Goal: Task Accomplishment & Management: Complete application form

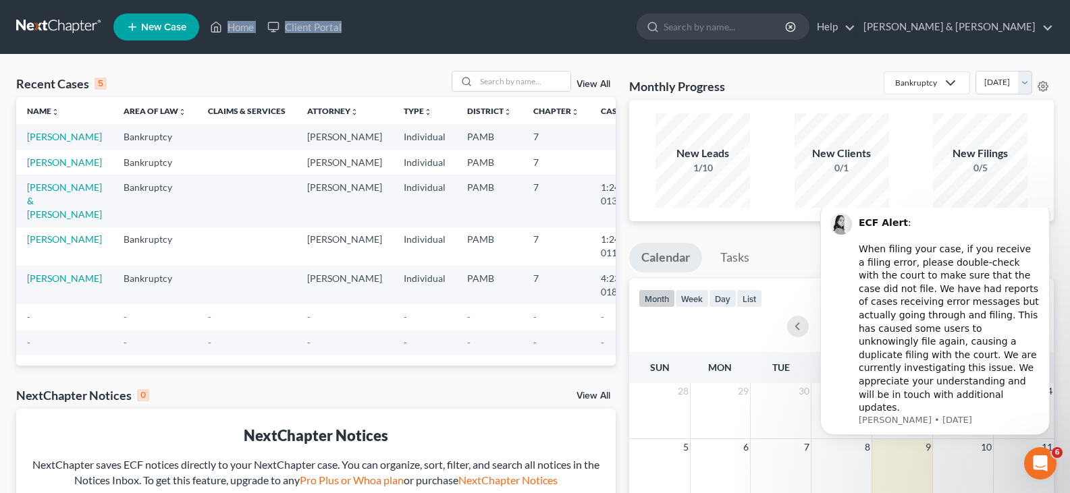
drag, startPoint x: 578, startPoint y: 24, endPoint x: 180, endPoint y: 30, distance: 399.0
click at [180, 30] on ul "New Case Home Client Portal - No Result - See all results Or Press Enter... Hel…" at bounding box center [583, 26] width 940 height 35
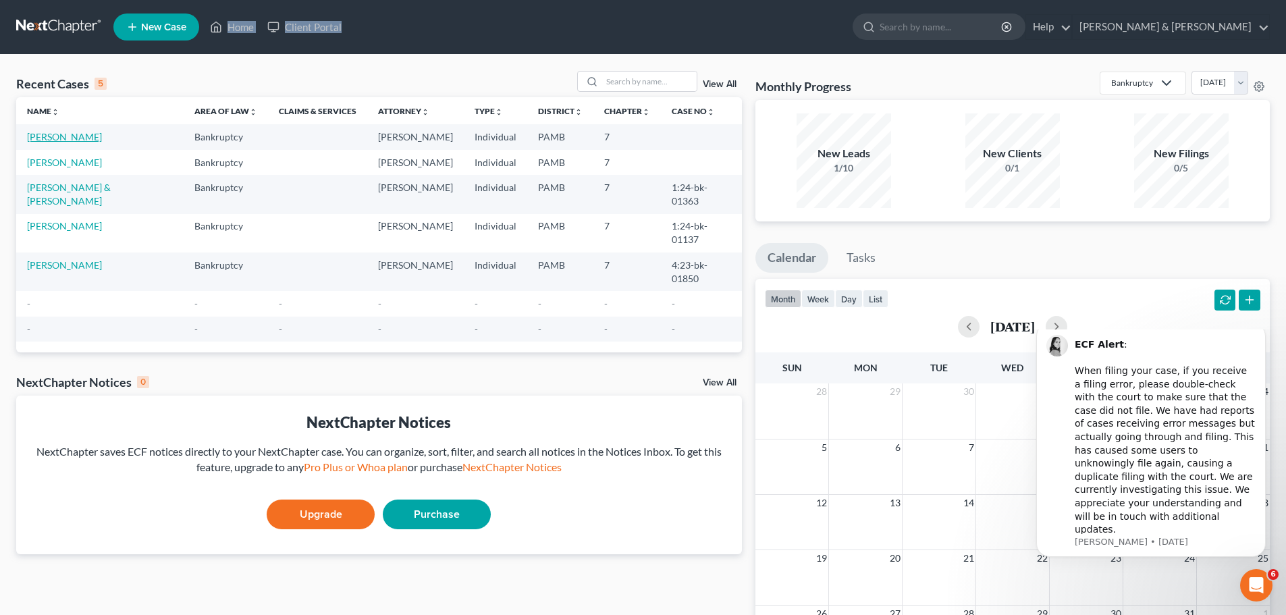
click at [70, 132] on link "[PERSON_NAME]" at bounding box center [64, 136] width 75 height 11
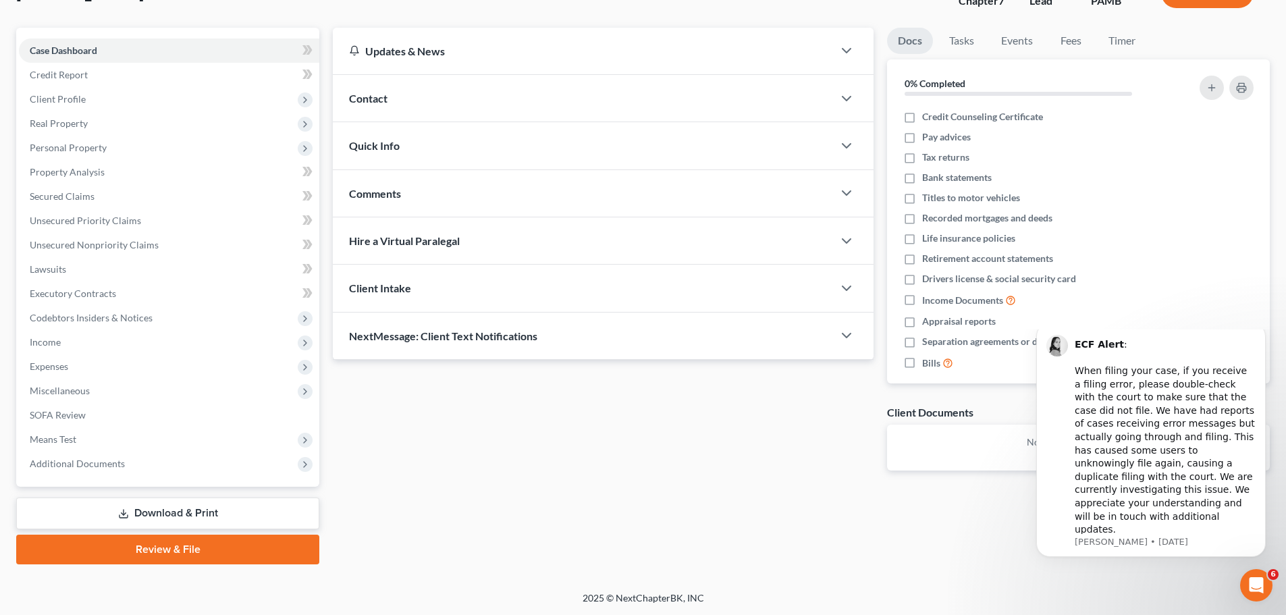
scroll to position [103, 0]
click at [83, 337] on span "Income" at bounding box center [169, 341] width 300 height 24
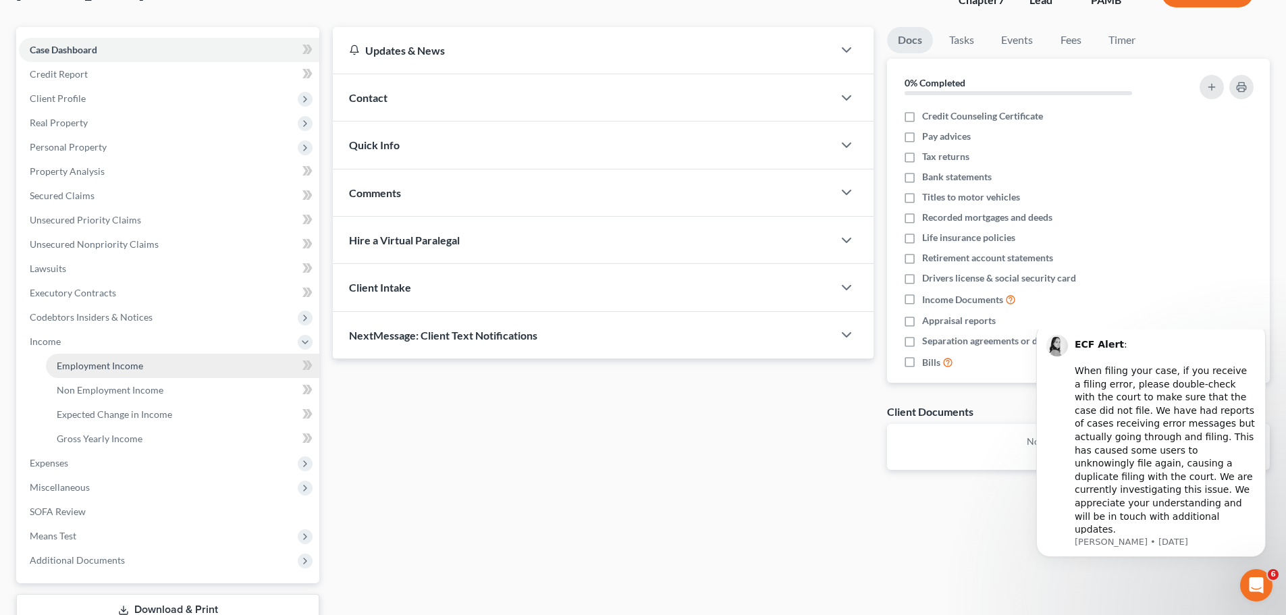
click at [123, 367] on span "Employment Income" at bounding box center [100, 365] width 86 height 11
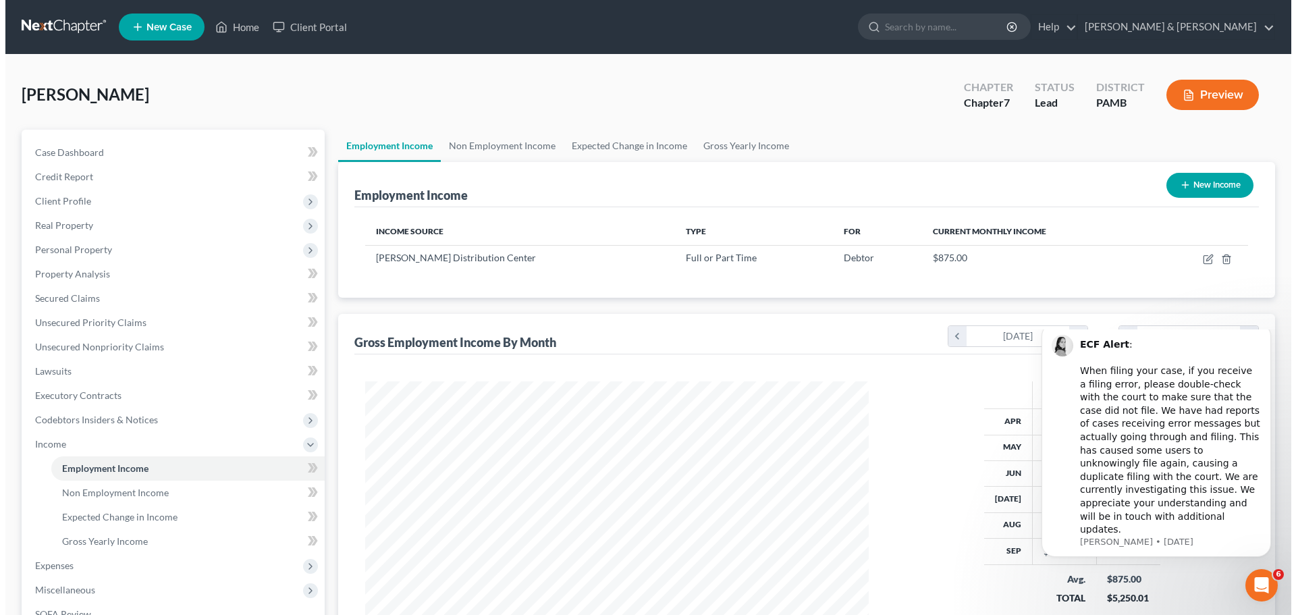
scroll to position [252, 531]
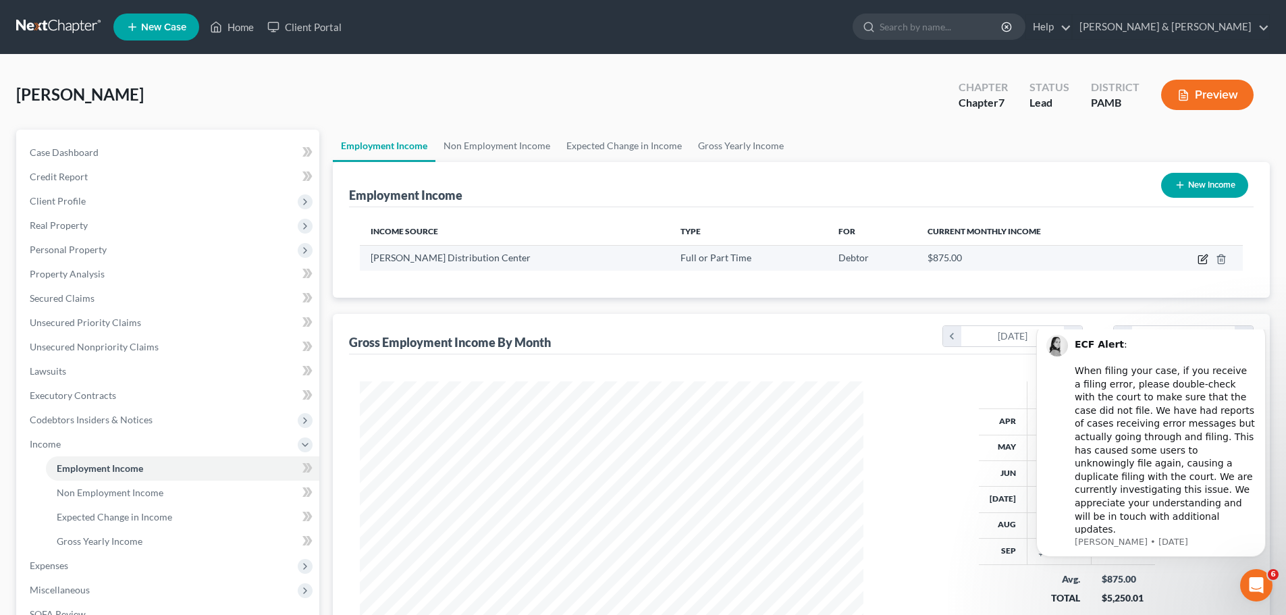
click at [1079, 256] on icon "button" at bounding box center [1202, 260] width 8 height 8
select select "0"
select select "39"
select select "2"
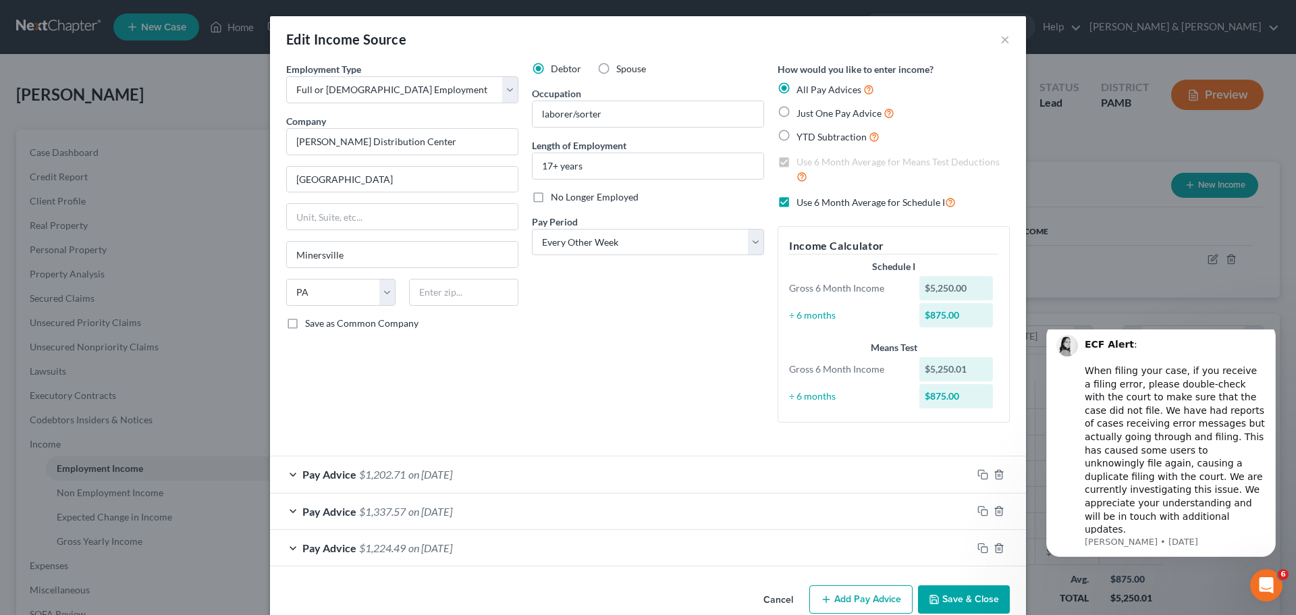
scroll to position [26, 0]
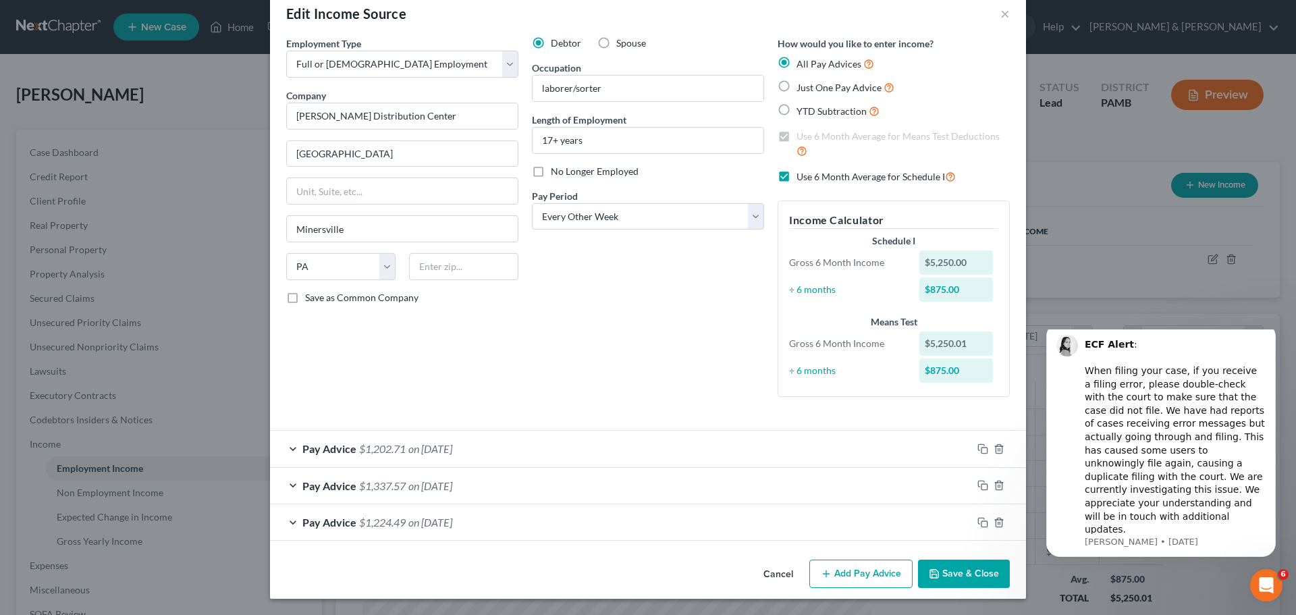
click at [869, 493] on button "Add Pay Advice" at bounding box center [860, 574] width 103 height 28
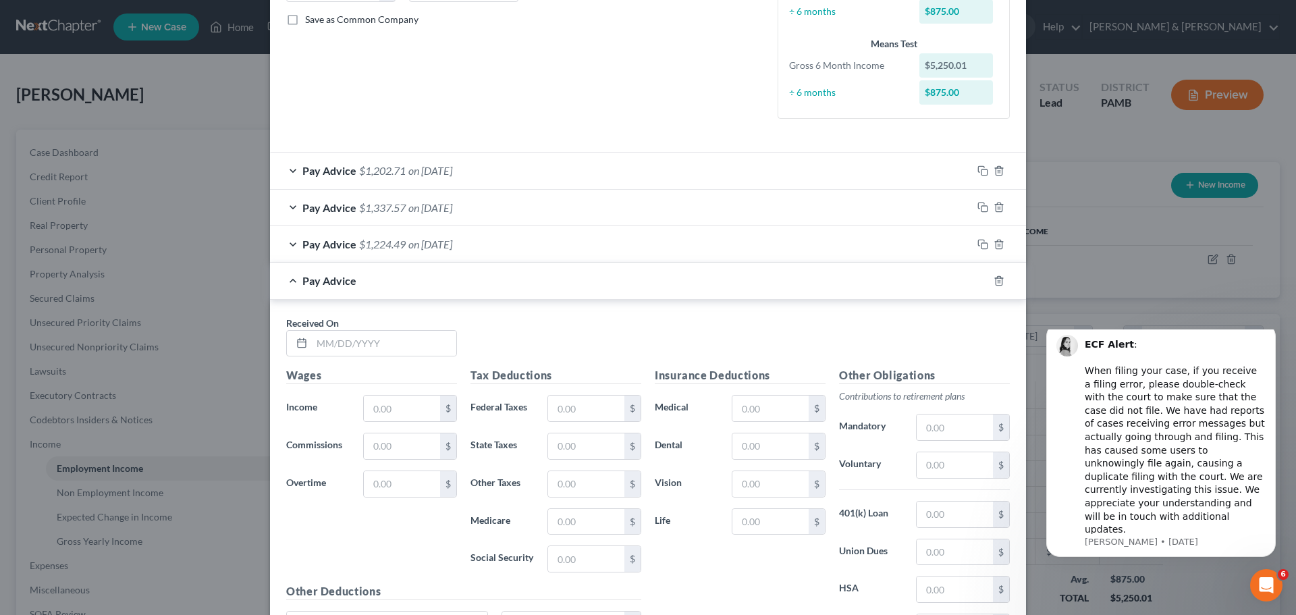
scroll to position [363, 0]
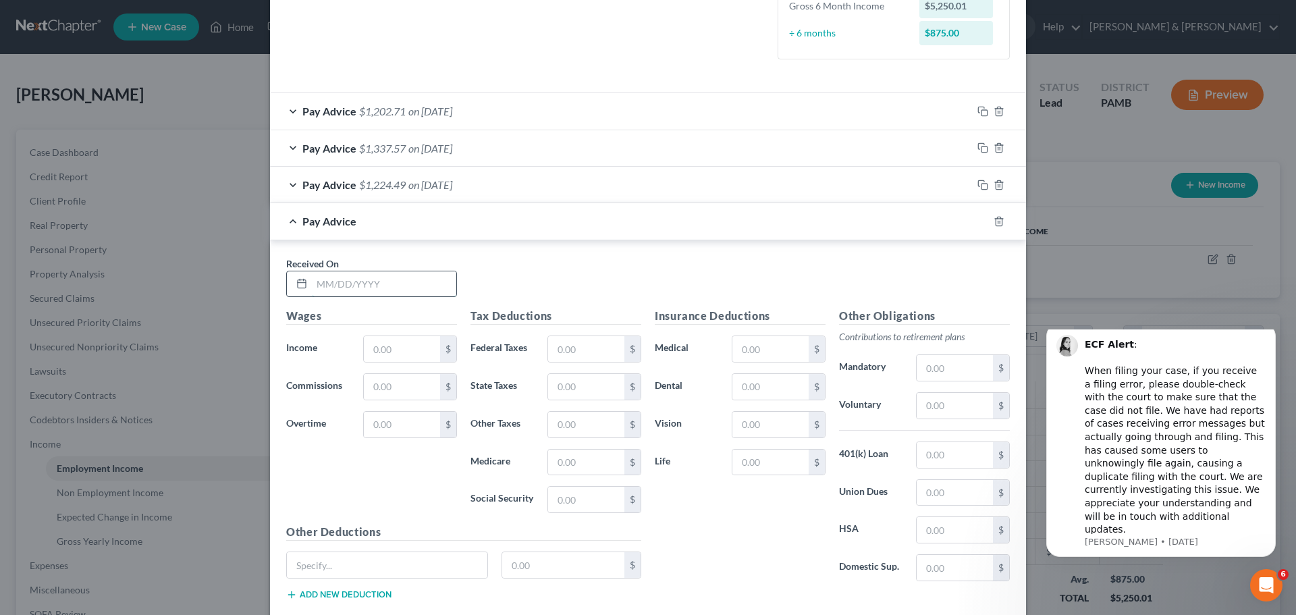
click at [412, 286] on input "text" at bounding box center [384, 284] width 144 height 26
type input "[DATE]"
click at [421, 352] on input "text" at bounding box center [402, 349] width 76 height 26
click at [412, 352] on input "text" at bounding box center [402, 349] width 76 height 26
type input "1,534.86"
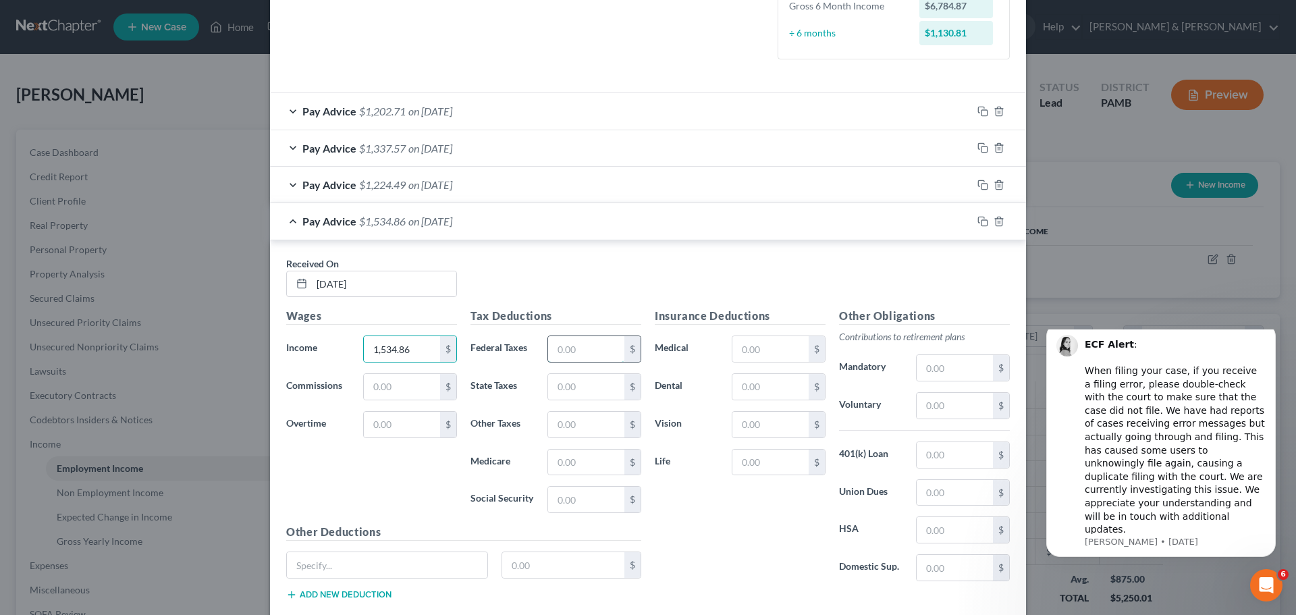
click at [583, 348] on input "text" at bounding box center [586, 349] width 76 height 26
type input "104.92"
click at [594, 392] on input "text" at bounding box center [586, 387] width 76 height 26
type input "42.29"
click at [595, 419] on input "text" at bounding box center [586, 425] width 76 height 26
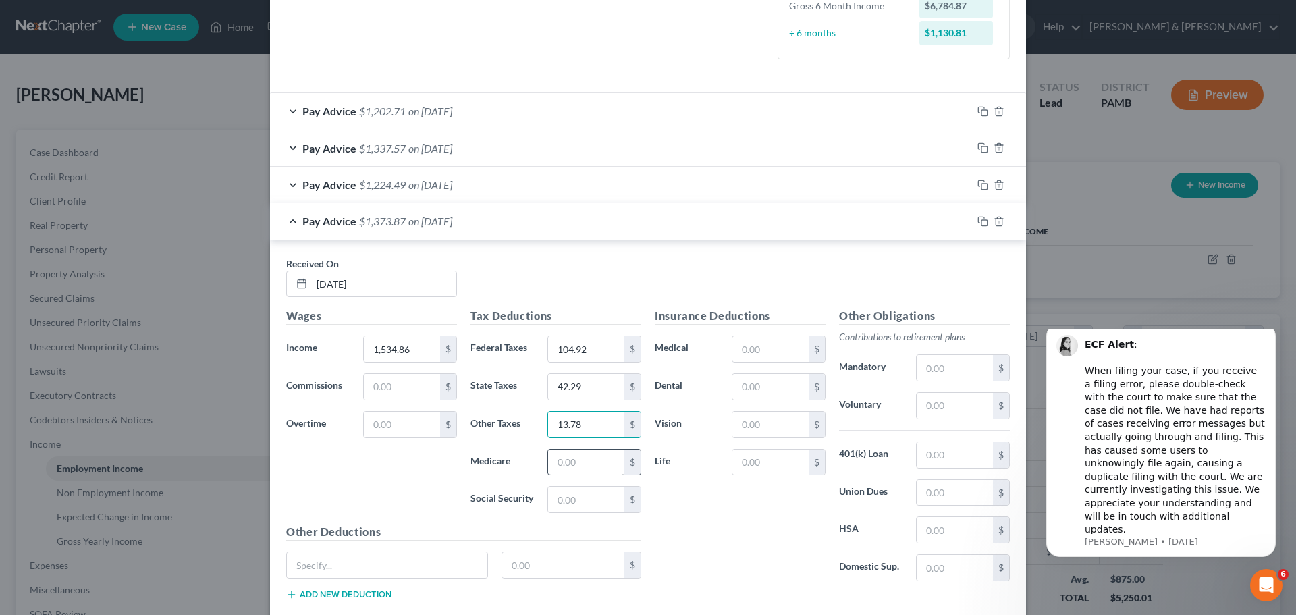
type input "13.78"
click at [584, 455] on input "text" at bounding box center [586, 463] width 76 height 26
type input "19.97"
click at [584, 493] on input "text" at bounding box center [586, 500] width 76 height 26
type input "85.41"
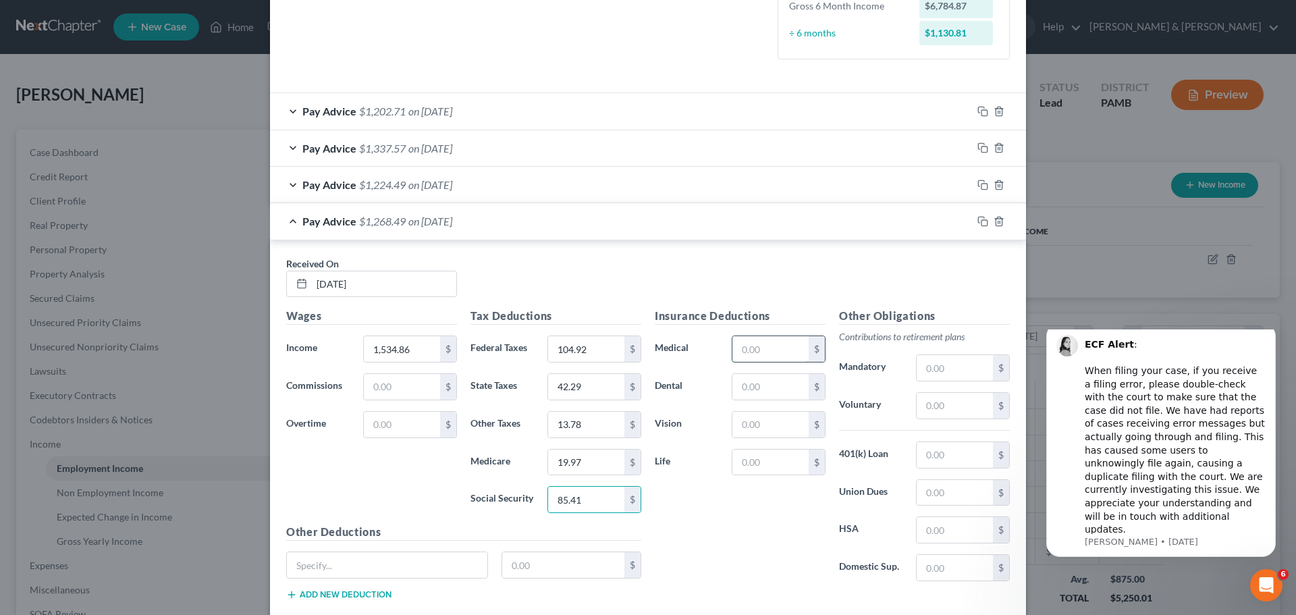
click at [765, 346] on input "text" at bounding box center [770, 349] width 76 height 26
type input "144.00"
click at [768, 389] on input "text" at bounding box center [770, 387] width 76 height 26
type input "10.21"
click at [777, 423] on input "text" at bounding box center [770, 425] width 76 height 26
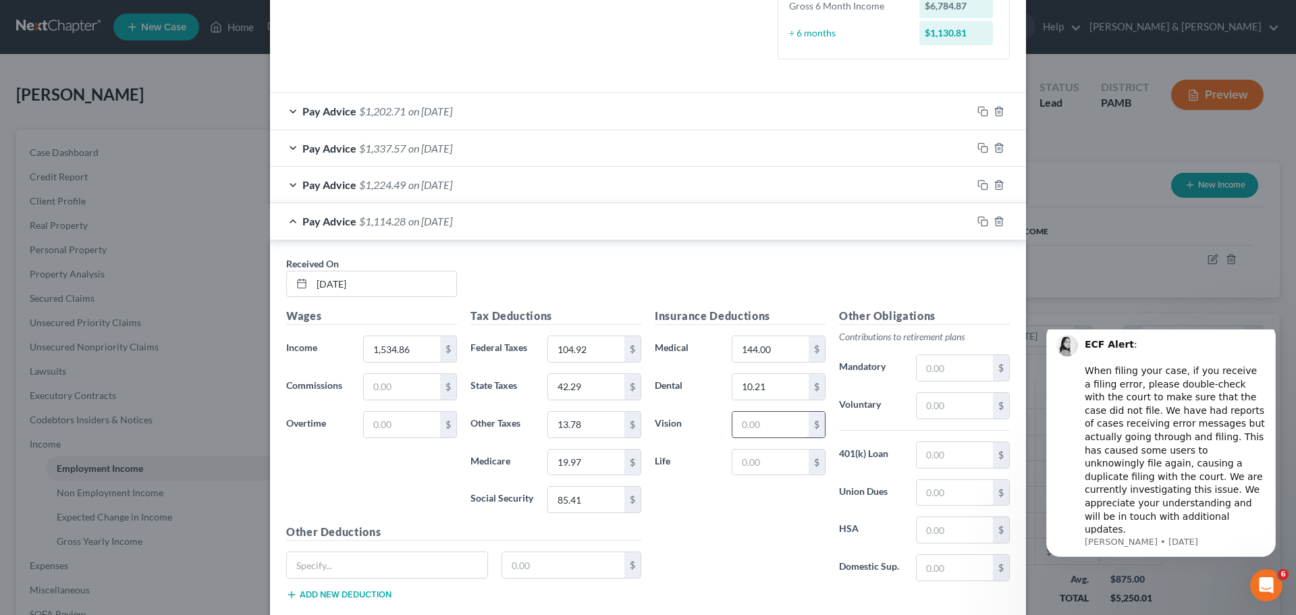
type input "2.98"
click at [770, 461] on input "text" at bounding box center [770, 463] width 76 height 26
click at [937, 410] on input "text" at bounding box center [955, 406] width 76 height 26
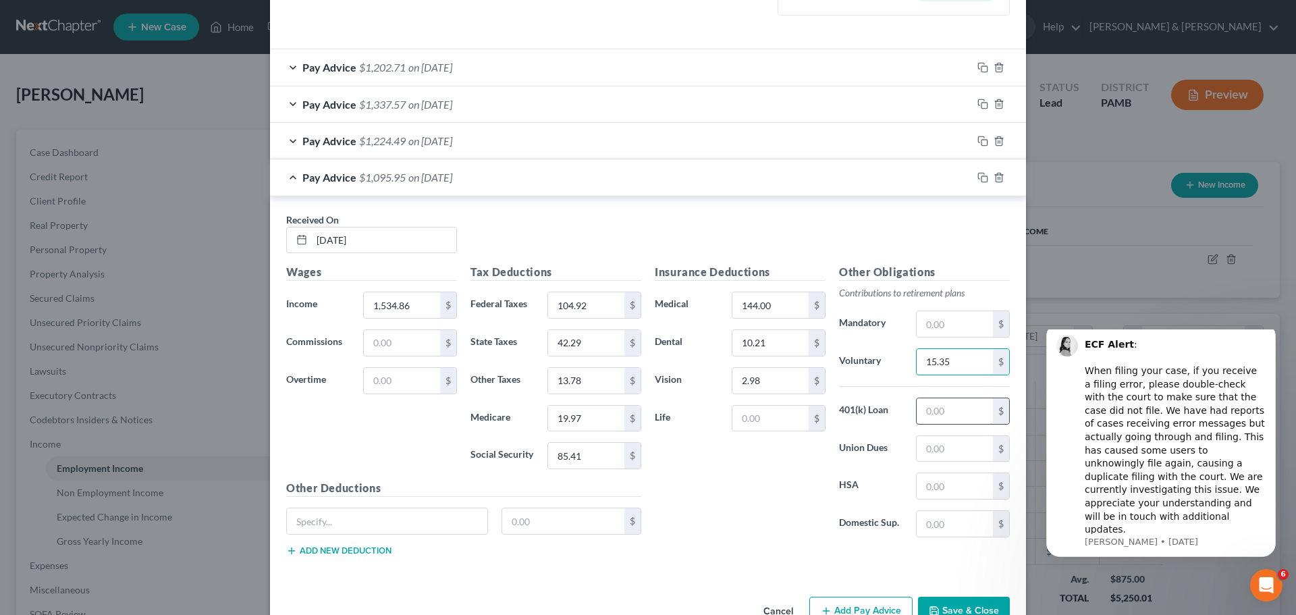
scroll to position [431, 0]
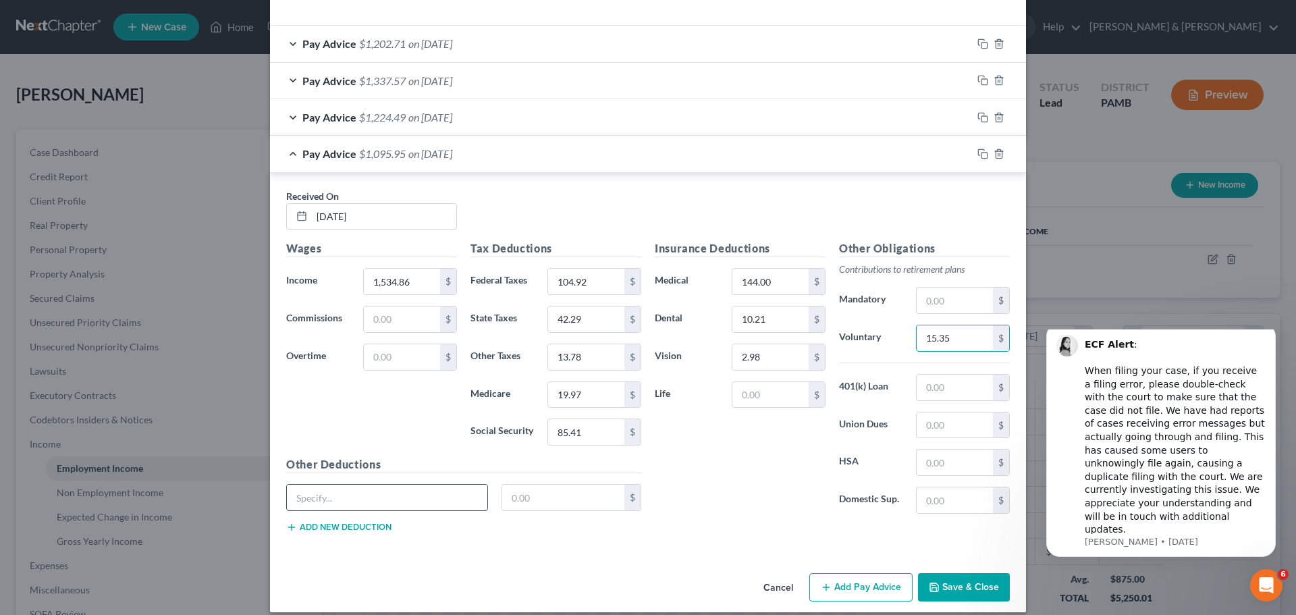
type input "15.35"
click at [453, 491] on input "text" at bounding box center [387, 498] width 200 height 26
type input "SUI"
click at [545, 493] on input "text" at bounding box center [563, 498] width 123 height 26
type input "1.07"
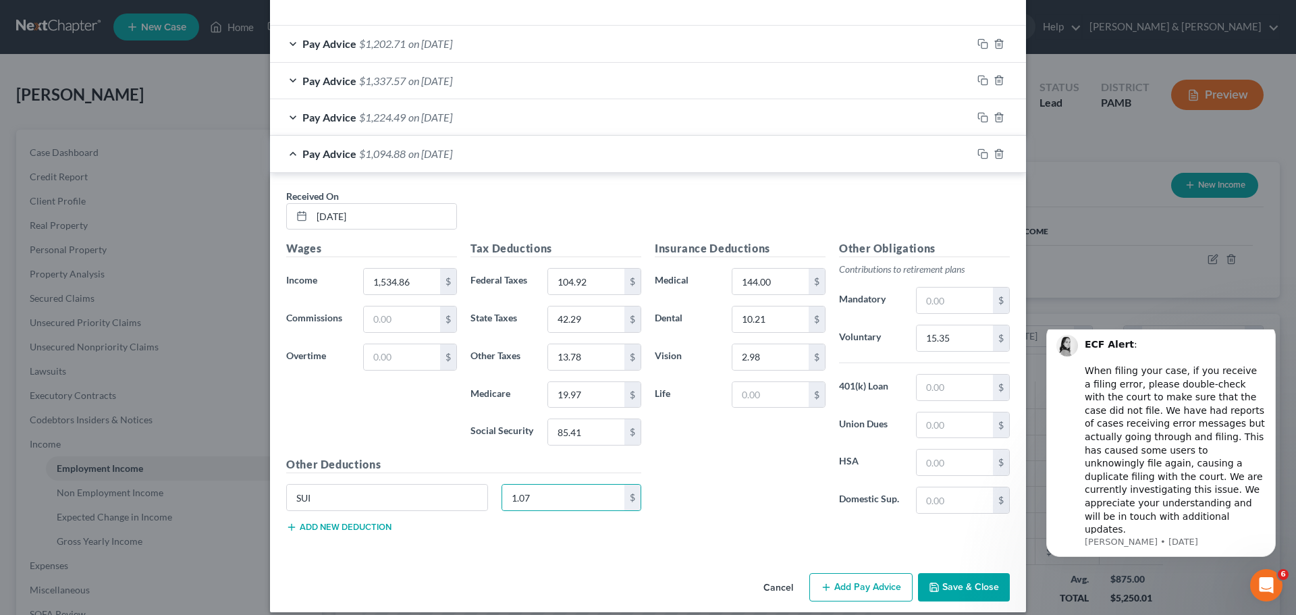
click at [373, 493] on button "Add new deduction" at bounding box center [338, 527] width 105 height 11
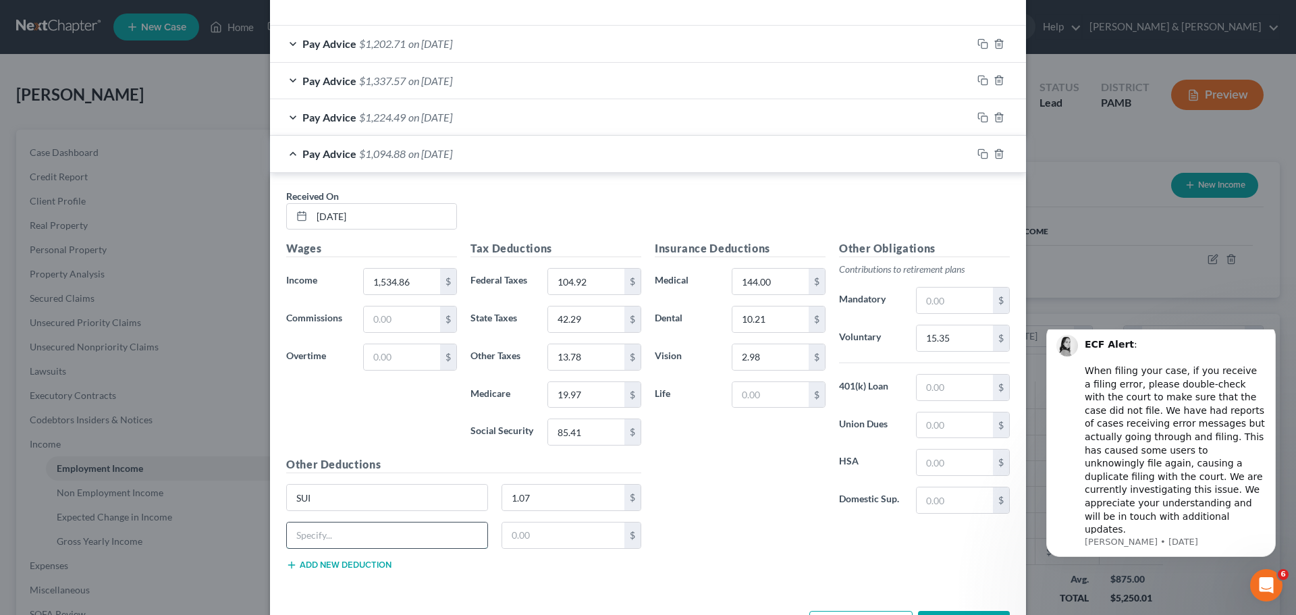
click at [360, 493] on input "text" at bounding box center [387, 535] width 200 height 26
type input "LST"
click at [524, 493] on input "text" at bounding box center [563, 535] width 123 height 26
type input "2.00"
click at [684, 493] on div "Insurance Deductions Medical 144.00 $ Dental 10.21 $ Vision 2.98 $ Life $ Other…" at bounding box center [832, 410] width 369 height 340
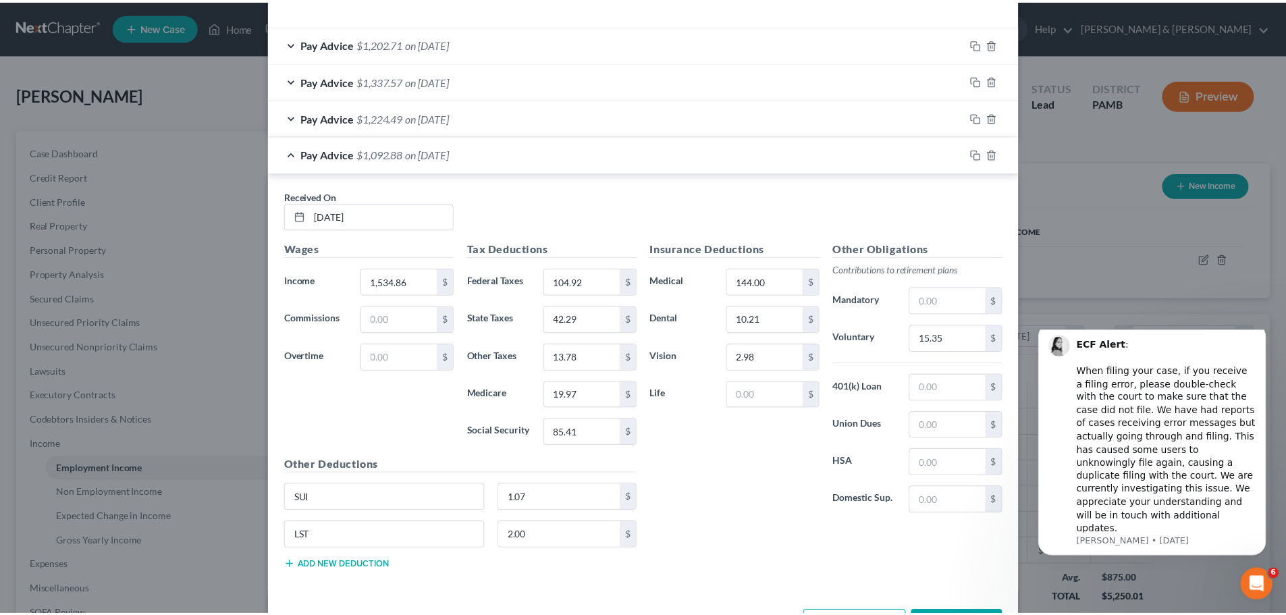
scroll to position [481, 0]
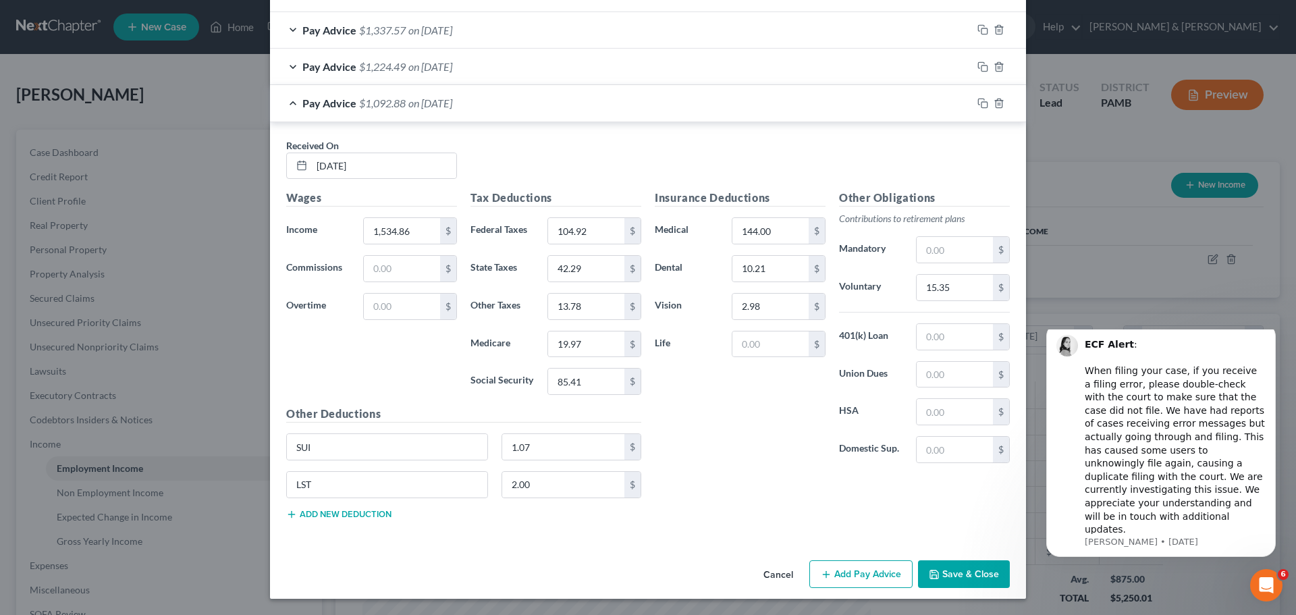
click at [953, 493] on button "Save & Close" at bounding box center [964, 574] width 92 height 28
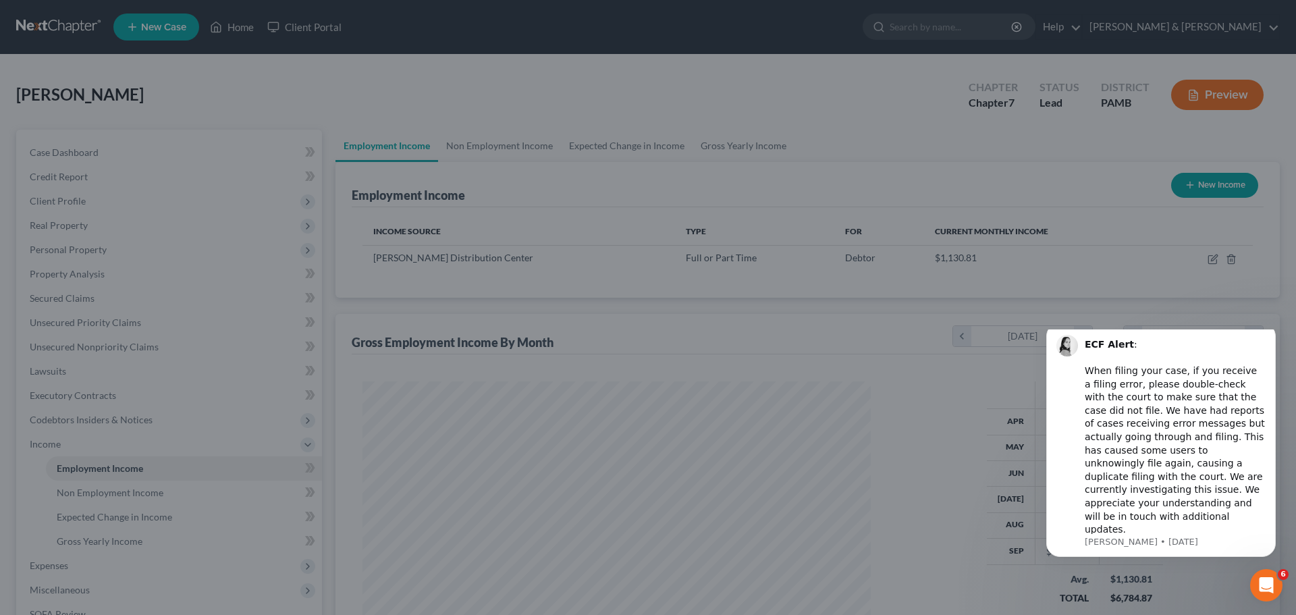
scroll to position [674752, 674473]
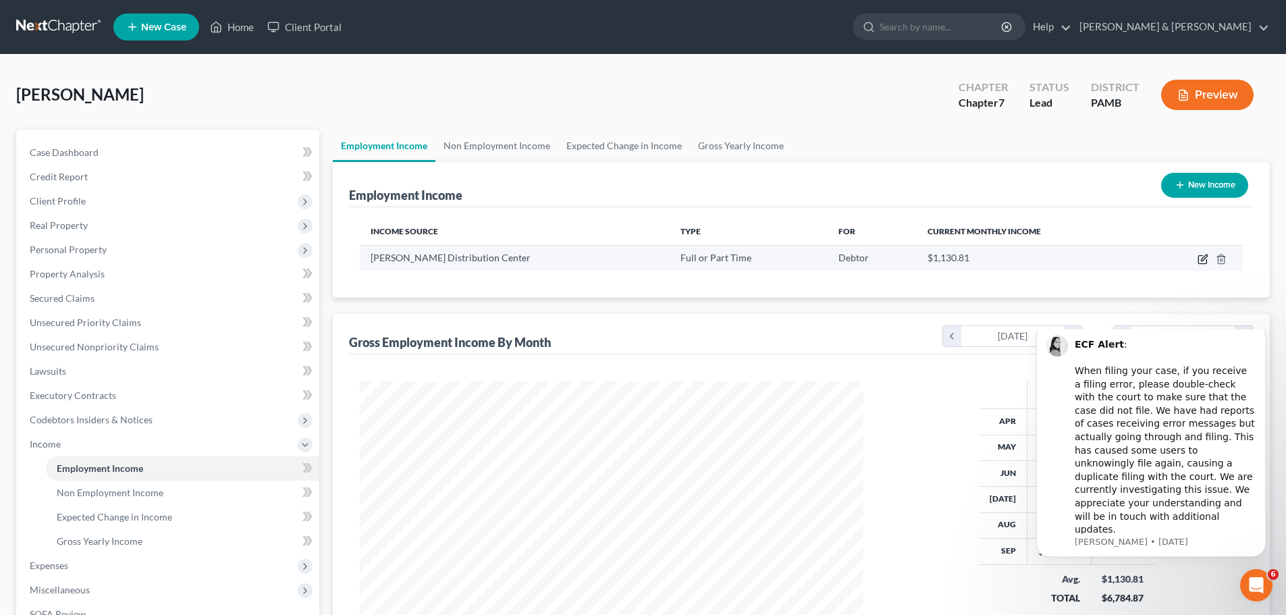
click at [1079, 259] on icon "button" at bounding box center [1202, 260] width 8 height 8
select select "0"
select select "39"
select select "2"
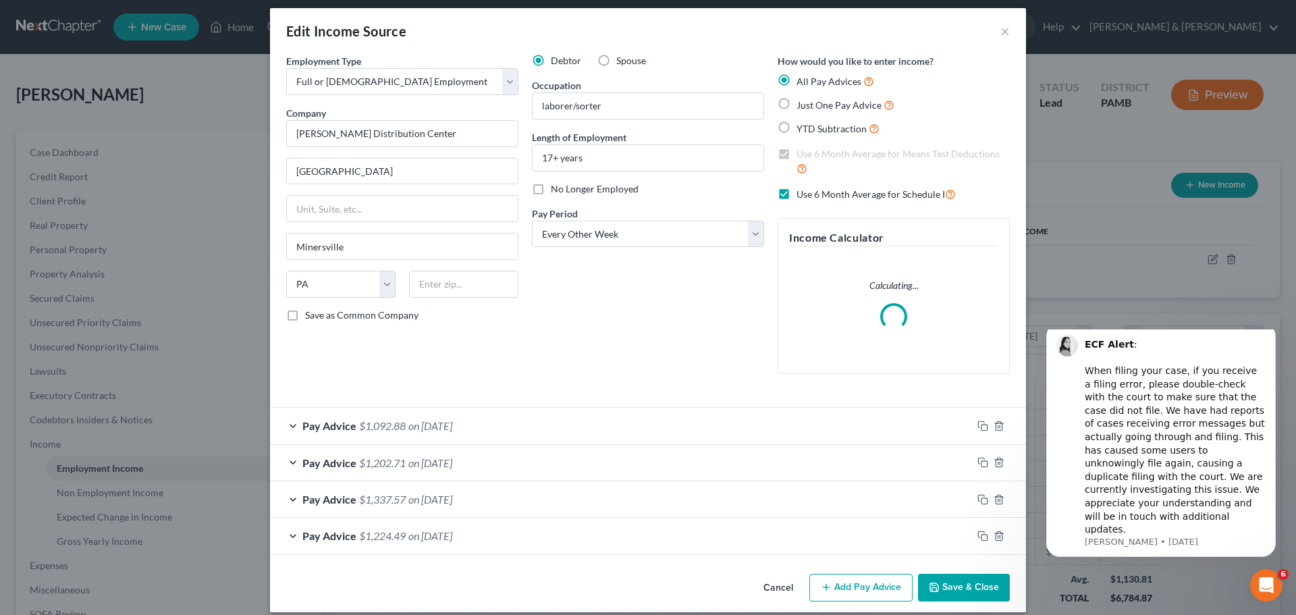
scroll to position [22, 0]
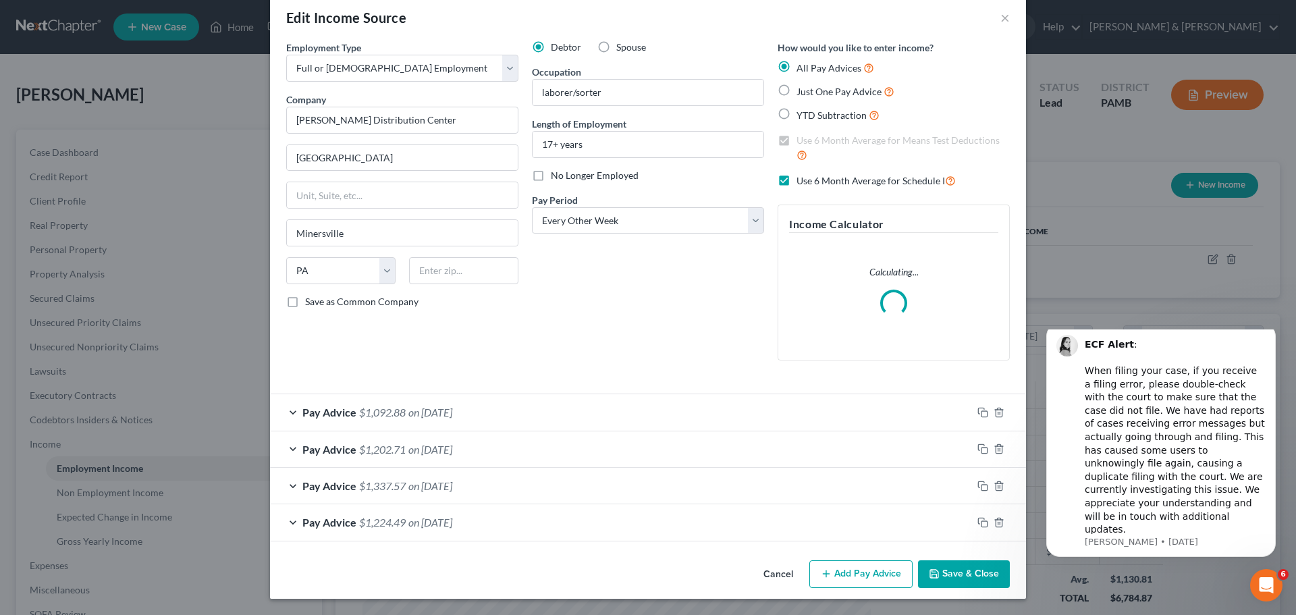
click at [863, 493] on button "Add Pay Advice" at bounding box center [860, 574] width 103 height 28
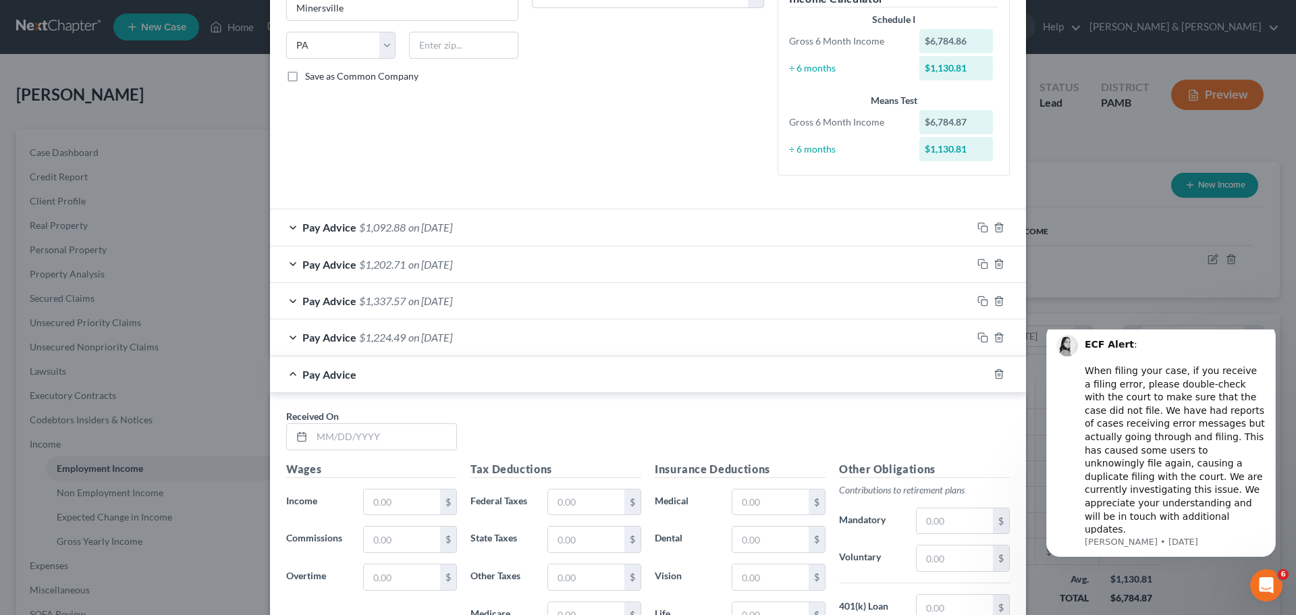
scroll to position [359, 0]
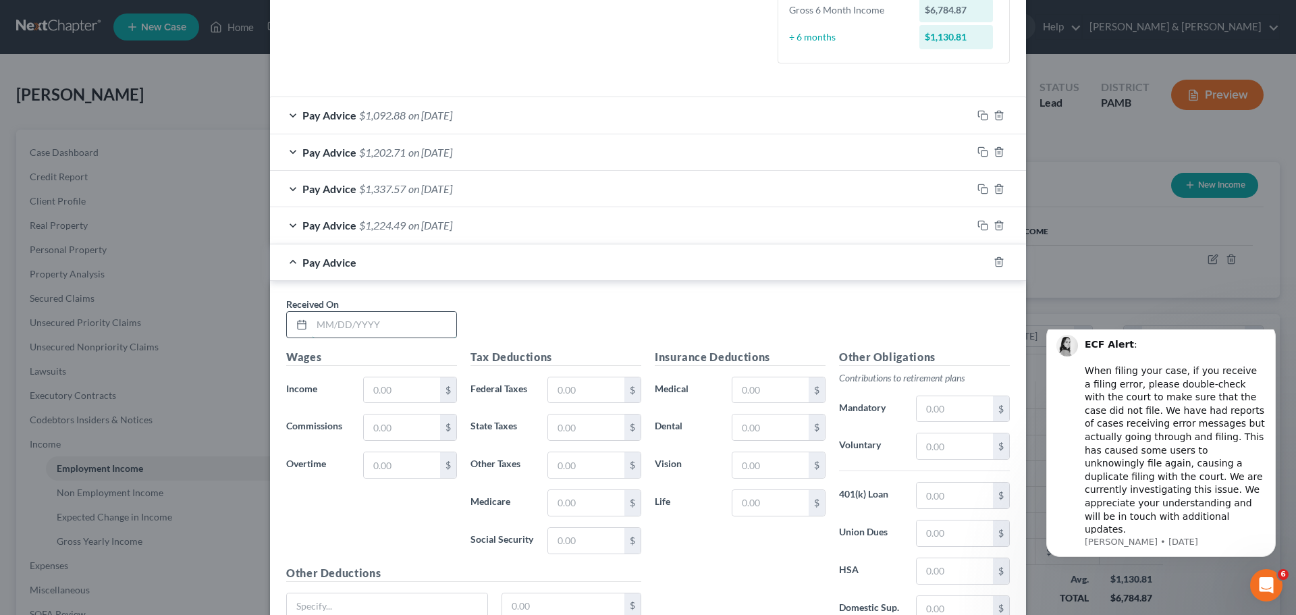
click at [385, 329] on input "text" at bounding box center [384, 325] width 144 height 26
type input "[DATE]"
click at [381, 383] on input "text" at bounding box center [402, 390] width 76 height 26
type input "1,859.30"
click at [585, 389] on input "text" at bounding box center [586, 390] width 76 height 26
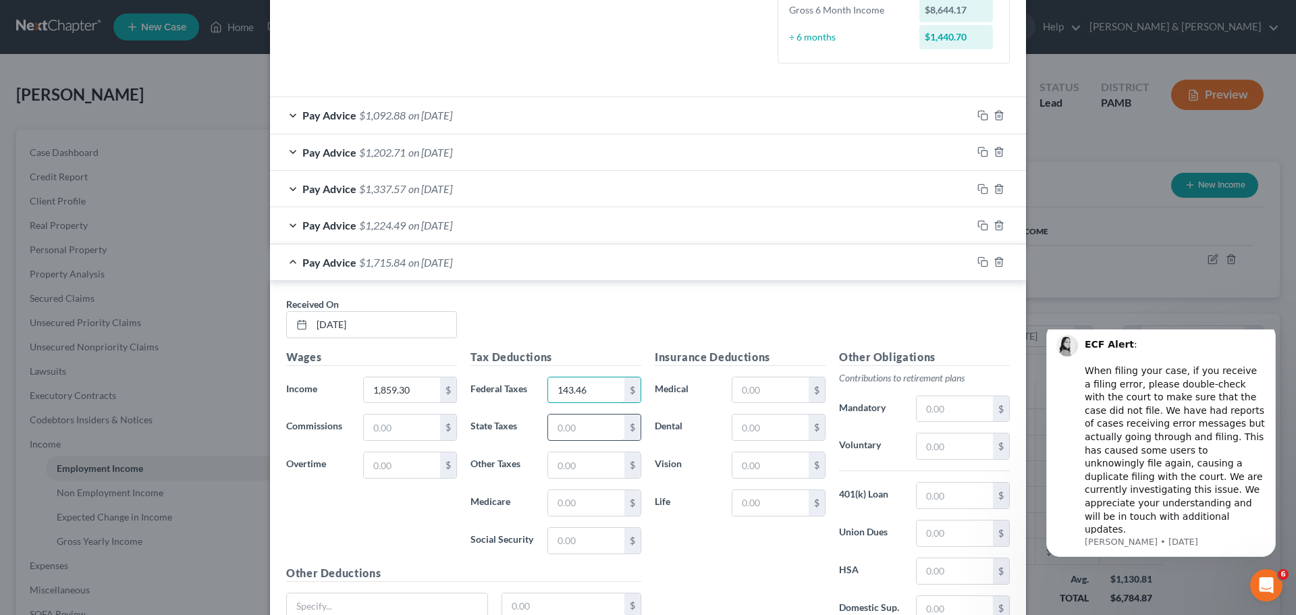
type input "143.46"
click at [573, 424] on input "text" at bounding box center [586, 427] width 76 height 26
type input "52.25"
click at [589, 460] on input "text" at bounding box center [586, 465] width 76 height 26
type input "17.02"
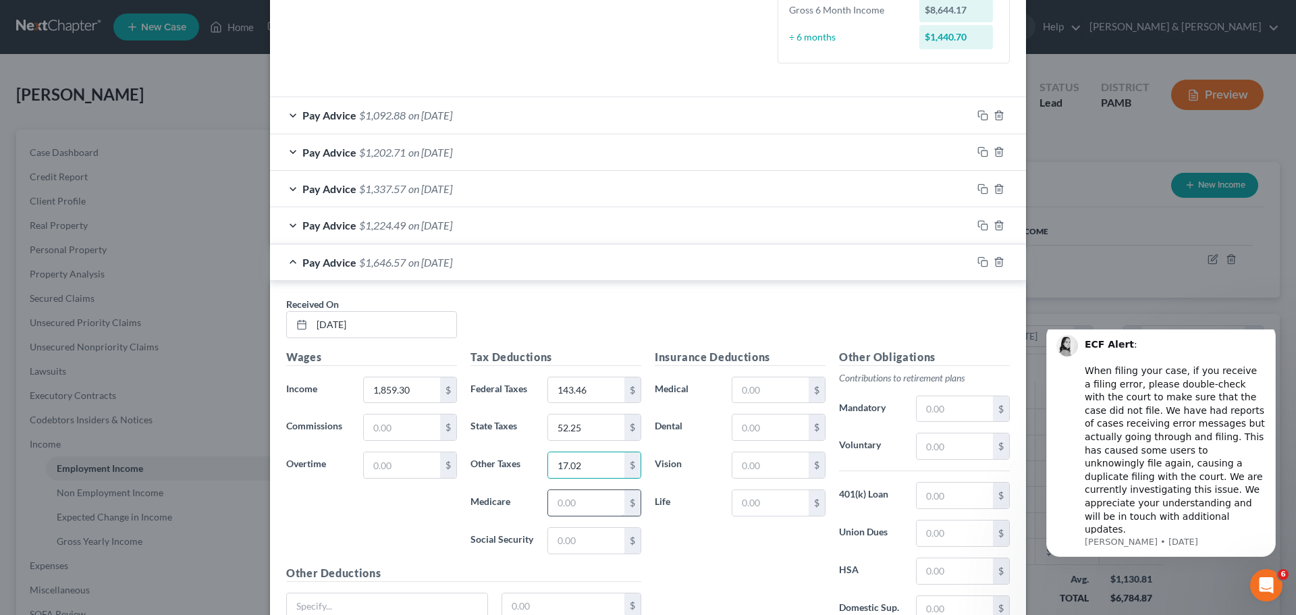
click at [588, 493] on input "text" at bounding box center [586, 503] width 76 height 26
type input "24.68"
click at [587, 493] on input "text" at bounding box center [586, 541] width 76 height 26
type input "105.54"
click at [769, 391] on input "text" at bounding box center [770, 390] width 76 height 26
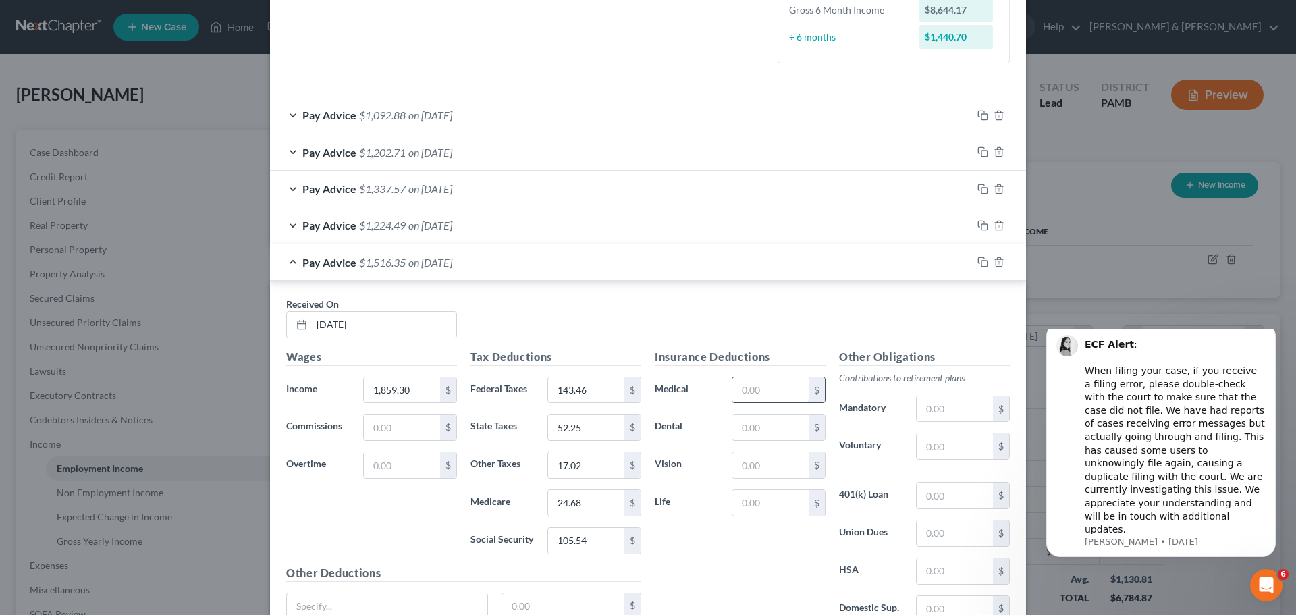
type input "144.00"
click at [770, 419] on input "text" at bounding box center [770, 427] width 76 height 26
type input "10.21"
click at [767, 467] on input "text" at bounding box center [770, 465] width 76 height 26
type input "2.98"
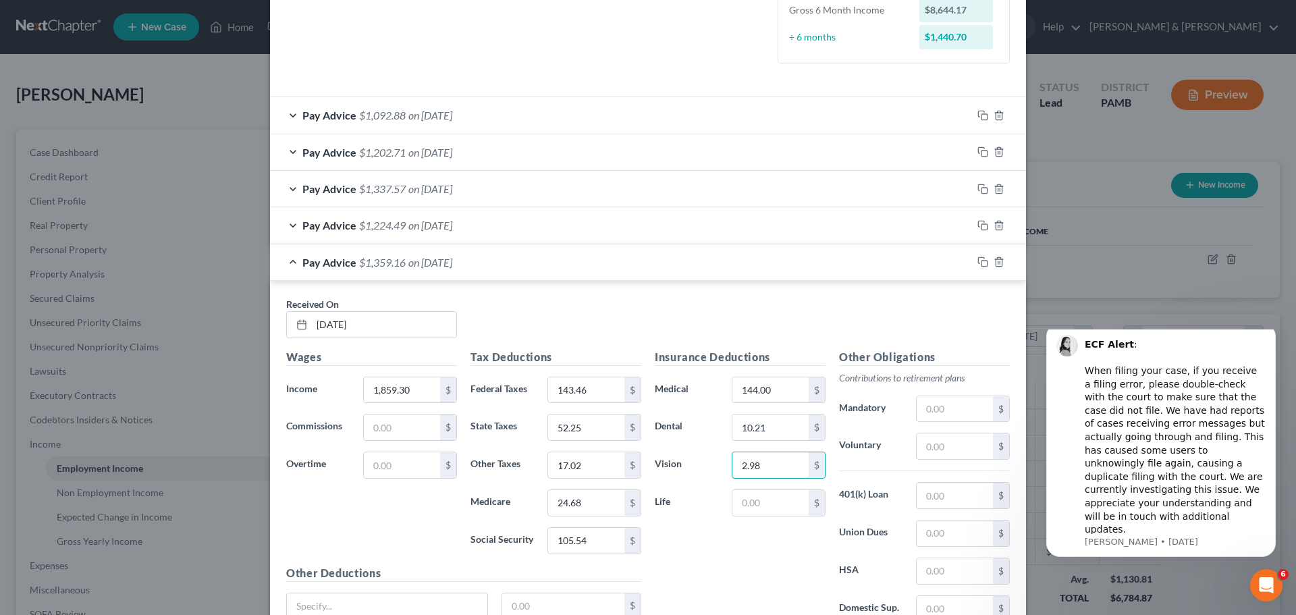
scroll to position [481, 0]
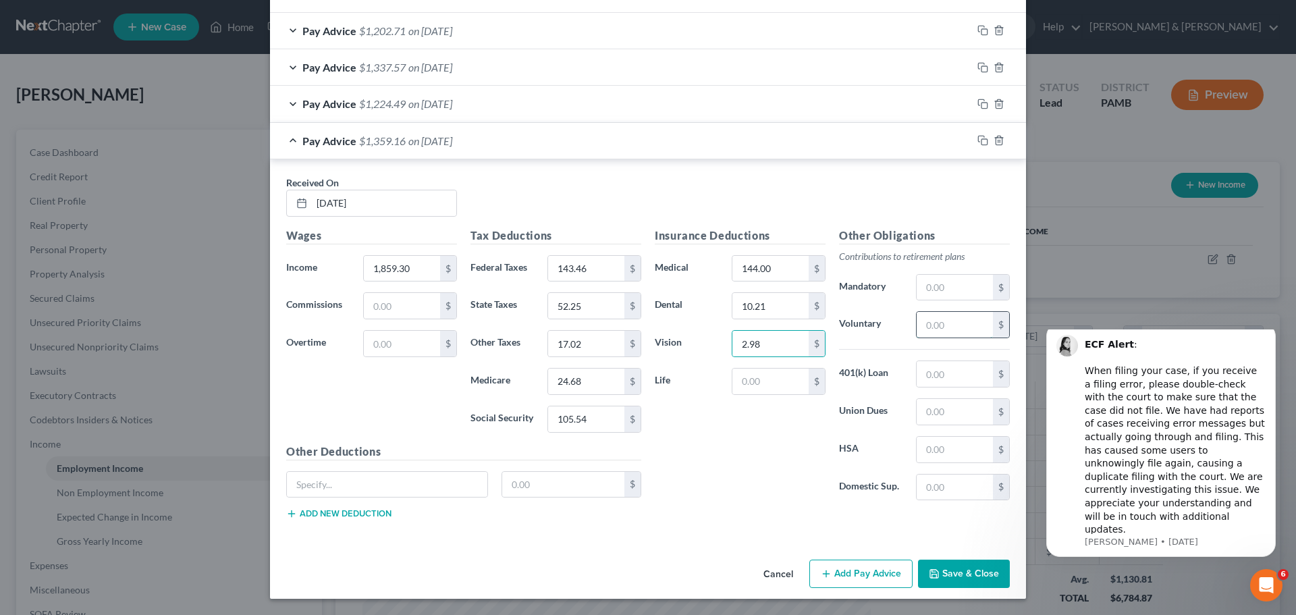
click at [956, 321] on input "text" at bounding box center [955, 325] width 76 height 26
click at [963, 326] on input "text" at bounding box center [955, 325] width 76 height 26
type input "18.60"
click at [423, 490] on input "text" at bounding box center [387, 485] width 200 height 26
type input "SUI"
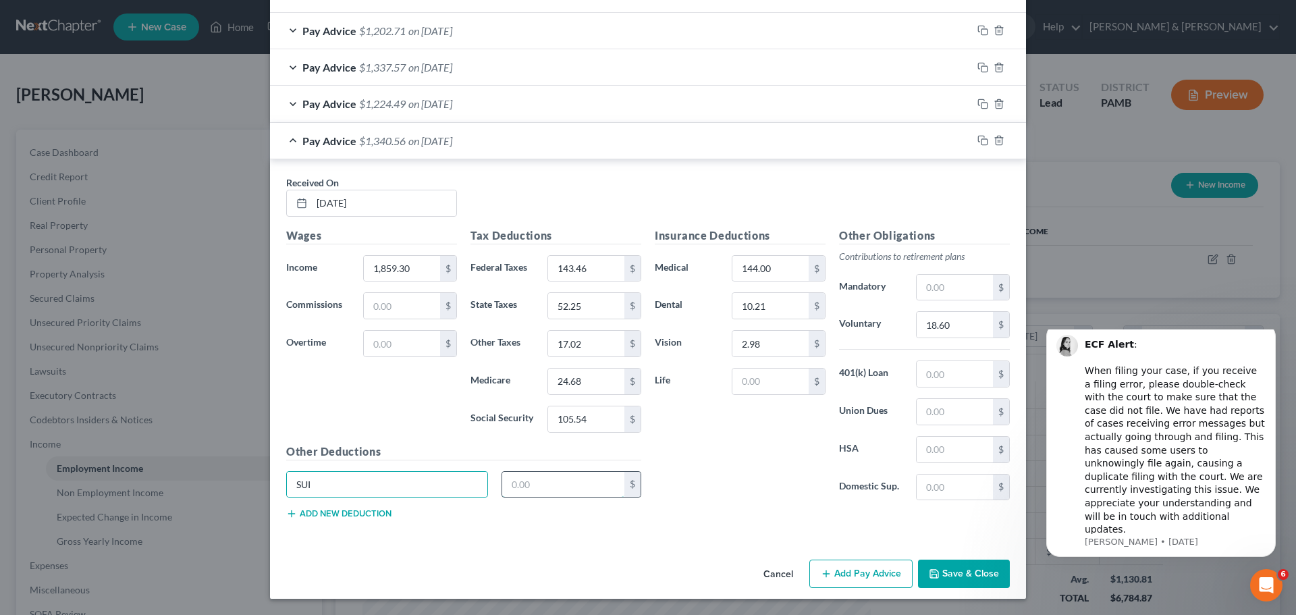
click at [527, 487] on input "text" at bounding box center [563, 485] width 123 height 26
type input "1.30"
click at [373, 493] on button "Add new deduction" at bounding box center [338, 513] width 105 height 11
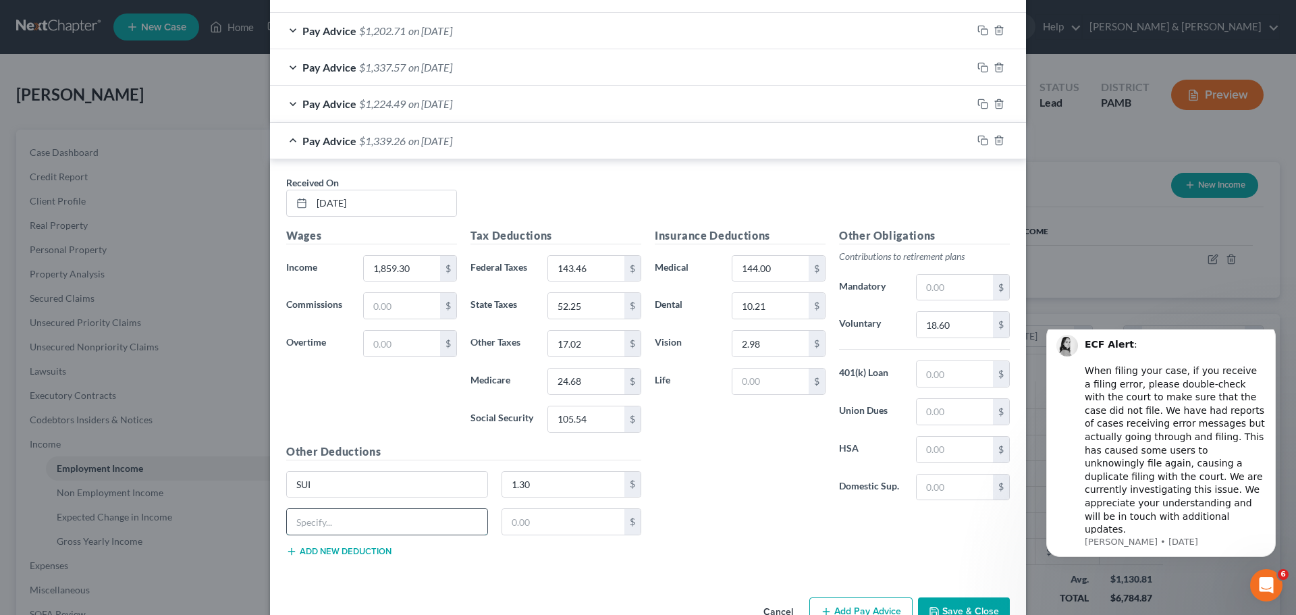
click at [371, 493] on input "text" at bounding box center [387, 522] width 200 height 26
type input "LST"
